Goal: Task Accomplishment & Management: Manage account settings

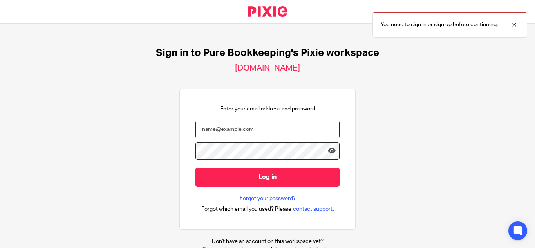
click at [254, 128] on input "email" at bounding box center [267, 130] width 144 height 18
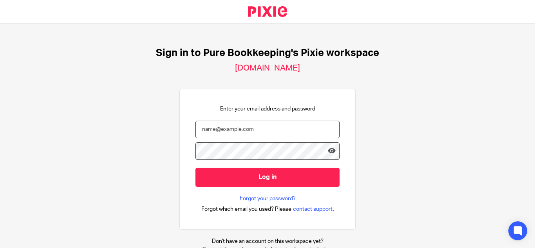
click at [241, 130] on input "email" at bounding box center [267, 130] width 144 height 18
type input "[EMAIL_ADDRESS][DOMAIN_NAME]"
click at [328, 149] on icon at bounding box center [332, 151] width 8 height 8
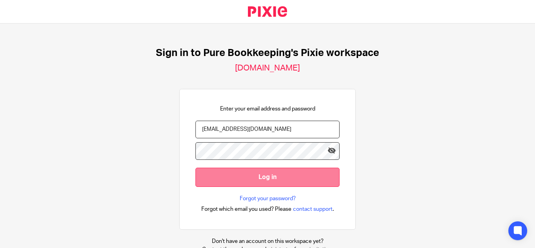
click at [274, 180] on input "Log in" at bounding box center [267, 176] width 144 height 19
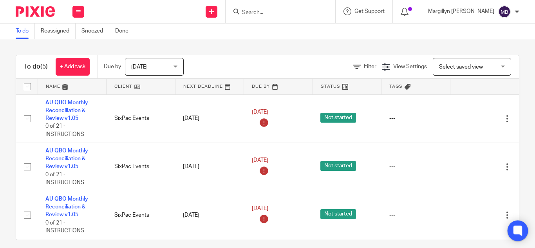
click at [515, 230] on icon at bounding box center [517, 230] width 6 height 6
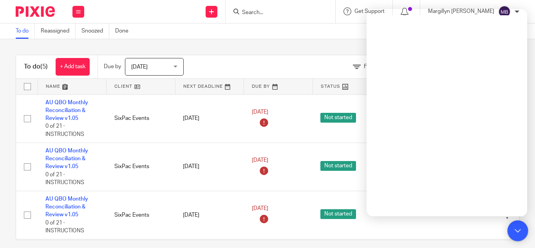
click at [516, 230] on icon at bounding box center [517, 230] width 6 height 6
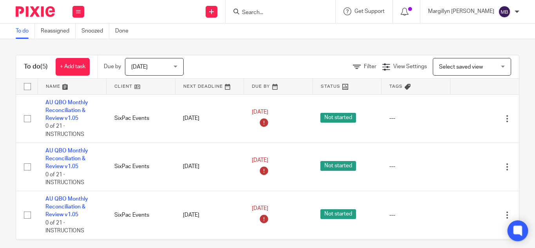
click at [516, 230] on icon at bounding box center [517, 230] width 6 height 6
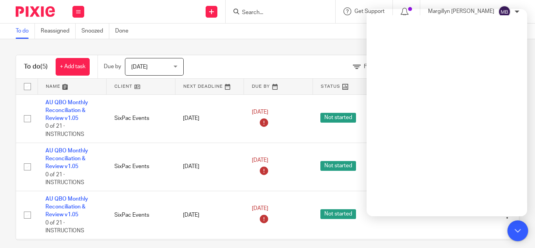
click at [519, 229] on icon at bounding box center [517, 230] width 6 height 6
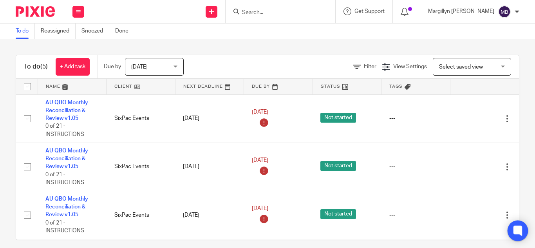
click at [519, 229] on icon at bounding box center [517, 230] width 6 height 6
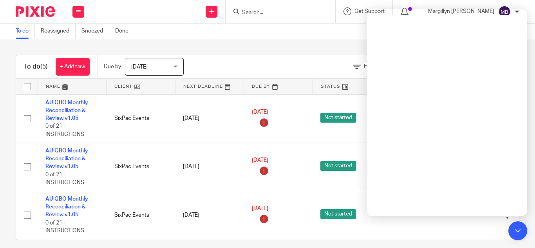
click at [174, 7] on div "Send new email Create task Add client Get Support Contact via email Check our d…" at bounding box center [313, 11] width 443 height 23
